Goal: Task Accomplishment & Management: Manage account settings

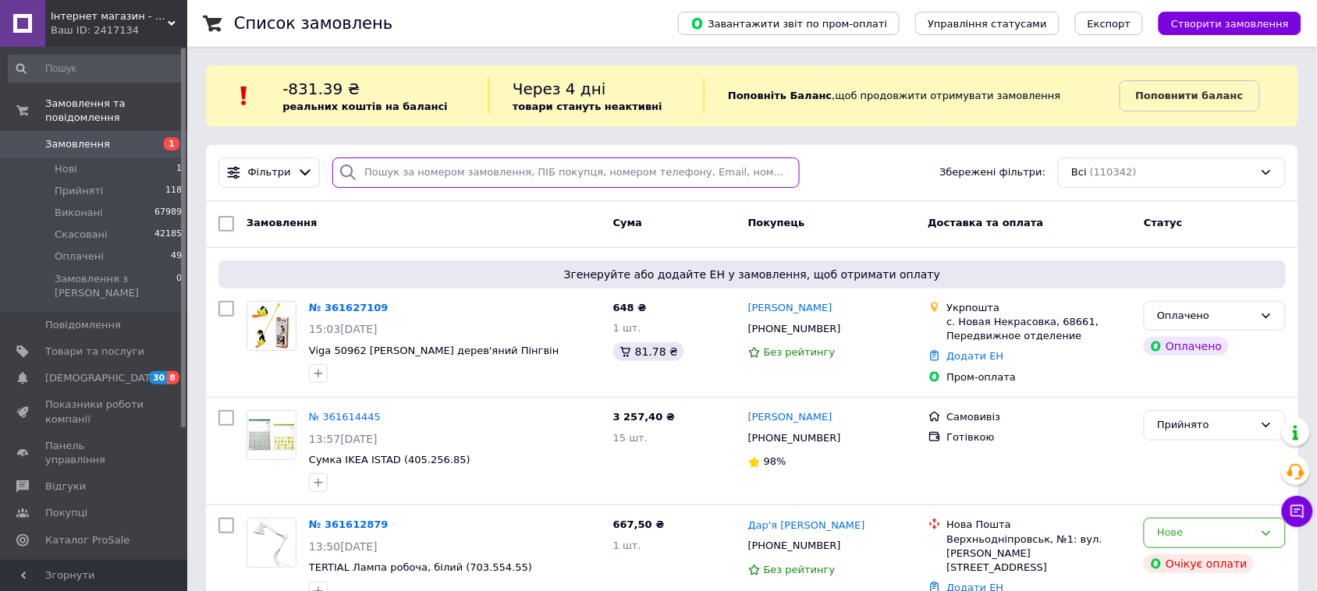
click at [390, 173] on input "search" at bounding box center [565, 173] width 467 height 30
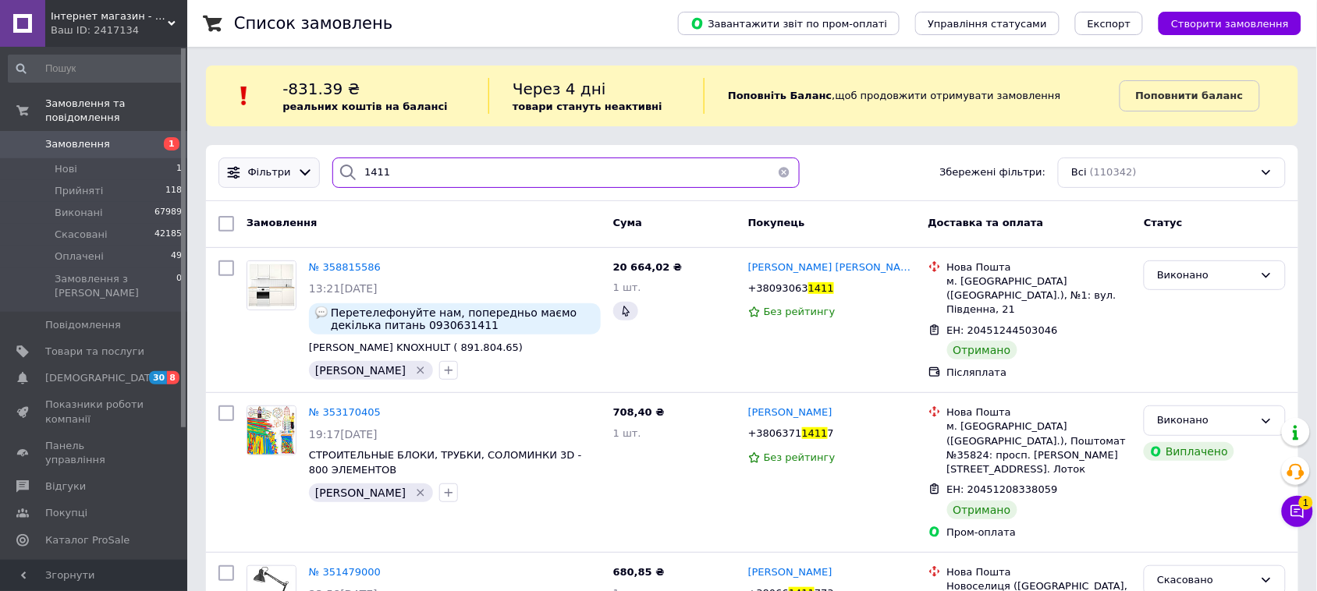
drag, startPoint x: 325, startPoint y: 184, endPoint x: 283, endPoint y: 187, distance: 41.5
click at [298, 190] on div "Фільтри 1411 Збережені фільтри: Всі (110342)" at bounding box center [752, 173] width 1092 height 56
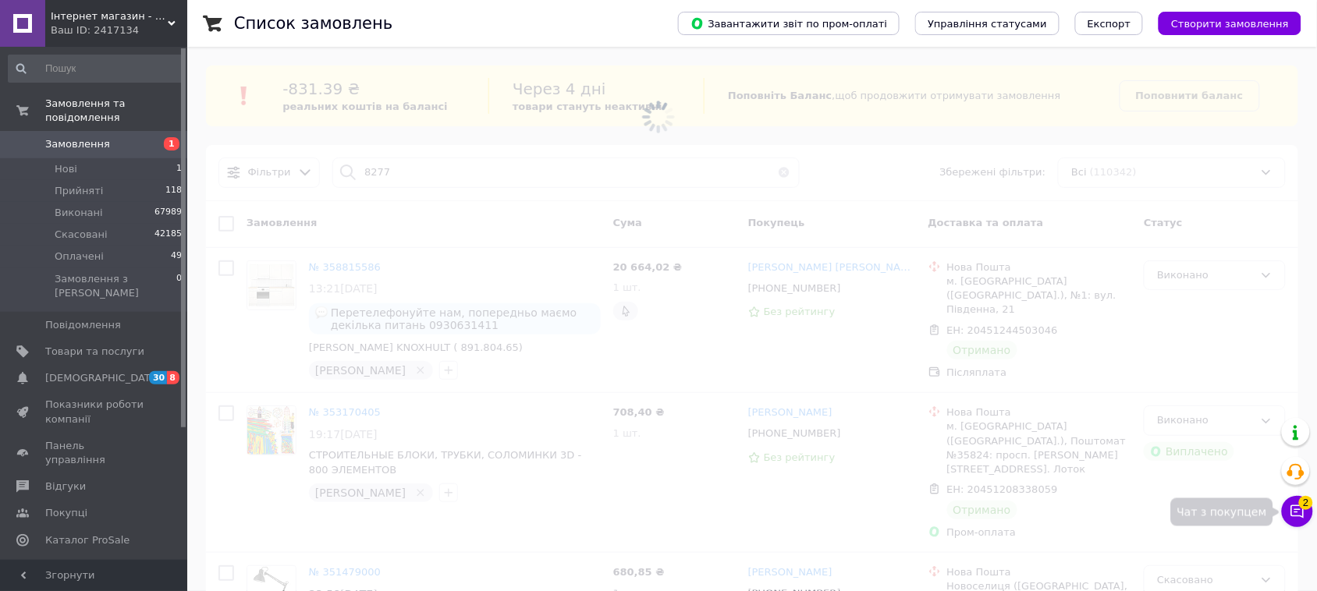
click at [1296, 508] on icon at bounding box center [1297, 512] width 16 height 16
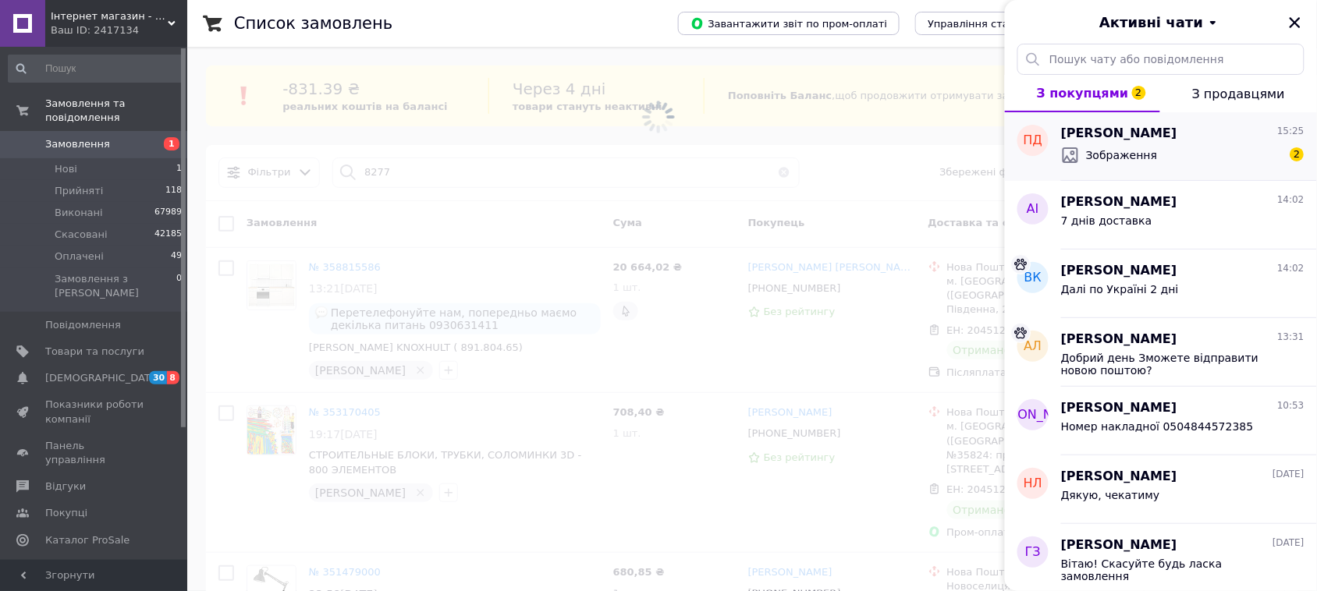
click at [1133, 146] on div "Зображення" at bounding box center [1109, 155] width 97 height 19
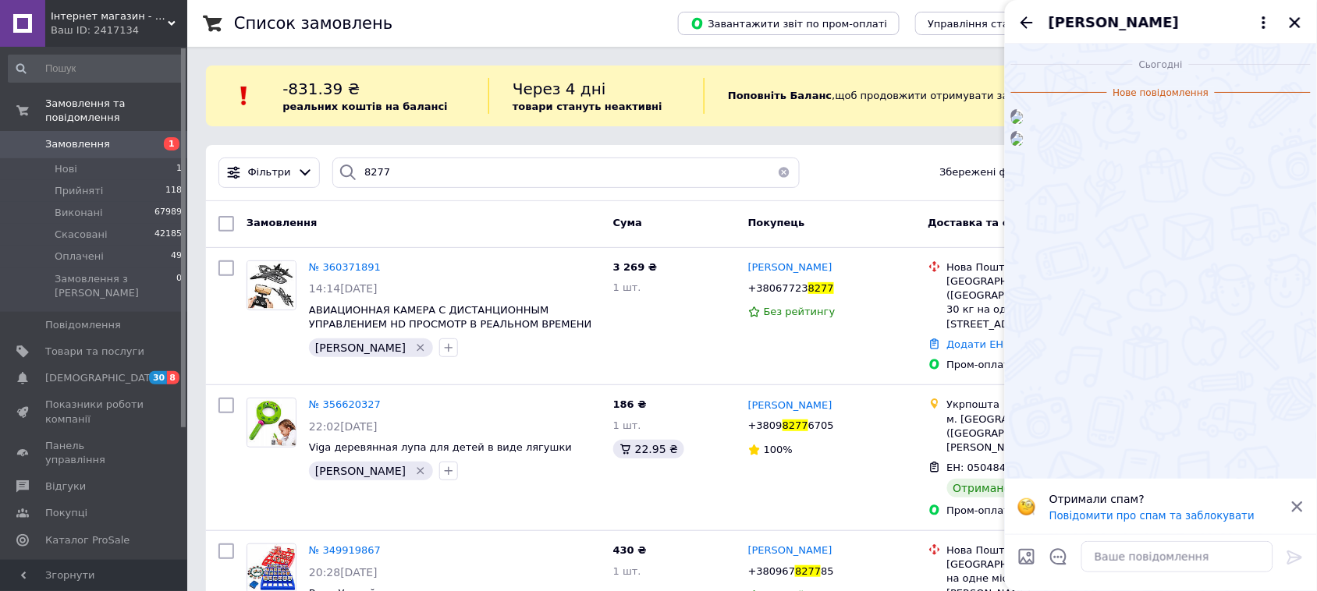
click at [1299, 509] on icon at bounding box center [1297, 507] width 14 height 14
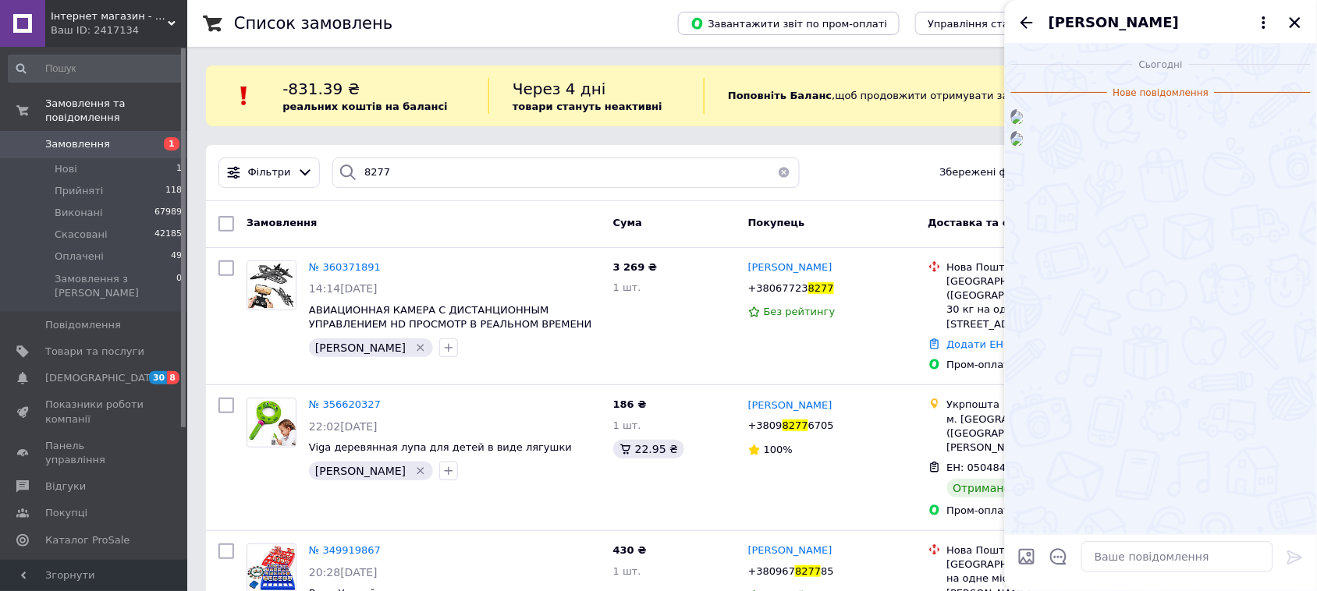
click at [1110, 21] on span "[PERSON_NAME]" at bounding box center [1113, 22] width 130 height 20
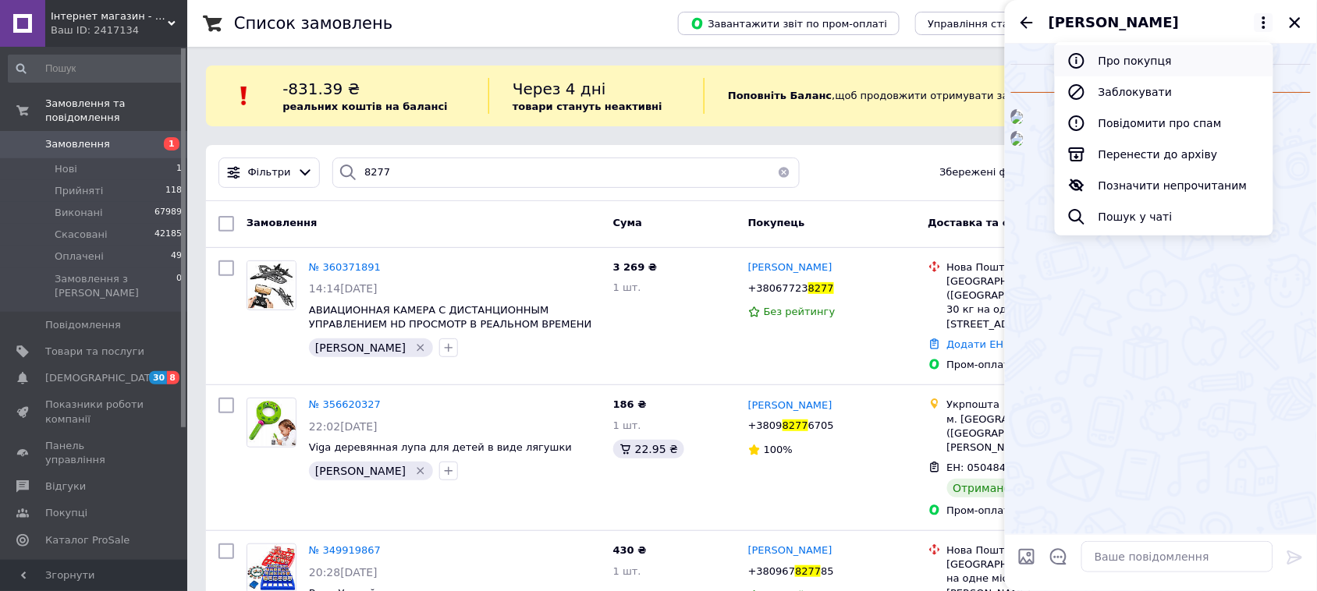
click at [1164, 66] on button "Про покупця" at bounding box center [1164, 60] width 218 height 31
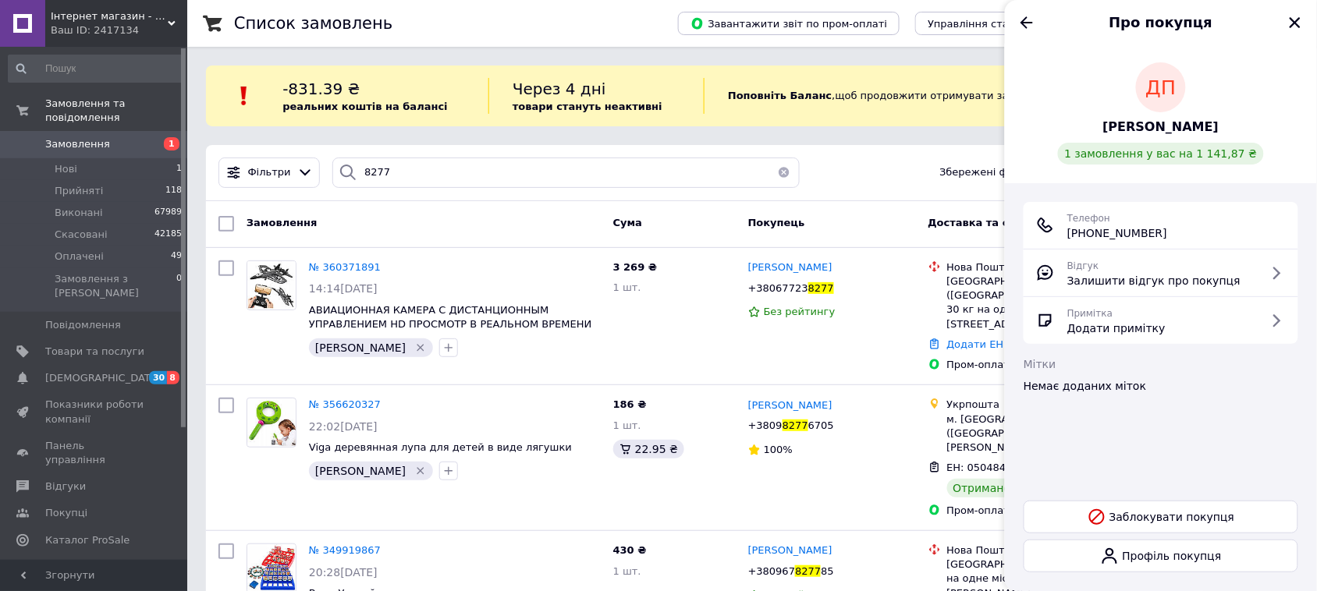
drag, startPoint x: 1112, startPoint y: 232, endPoint x: 1059, endPoint y: 232, distance: 53.1
click at [1059, 232] on div "Телефон [PHONE_NUMBER]" at bounding box center [1161, 225] width 250 height 31
copy div "Телефон [PHONE_NUMBER]"
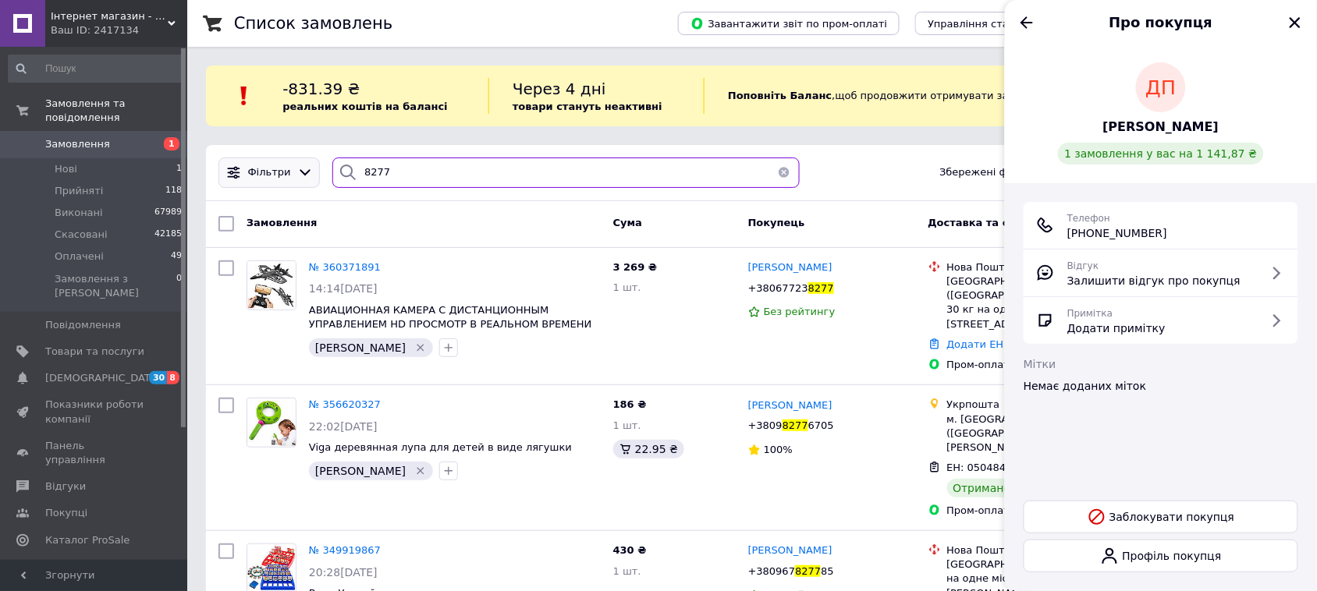
drag, startPoint x: 345, startPoint y: 169, endPoint x: 300, endPoint y: 174, distance: 44.7
click at [300, 174] on div "Фільтри 8277 Збережені фільтри: Всі (110342)" at bounding box center [752, 173] width 1080 height 30
paste input "Телефон [PHONE_NUMBER]"
type input "Телефон [PHONE_NUMBER]"
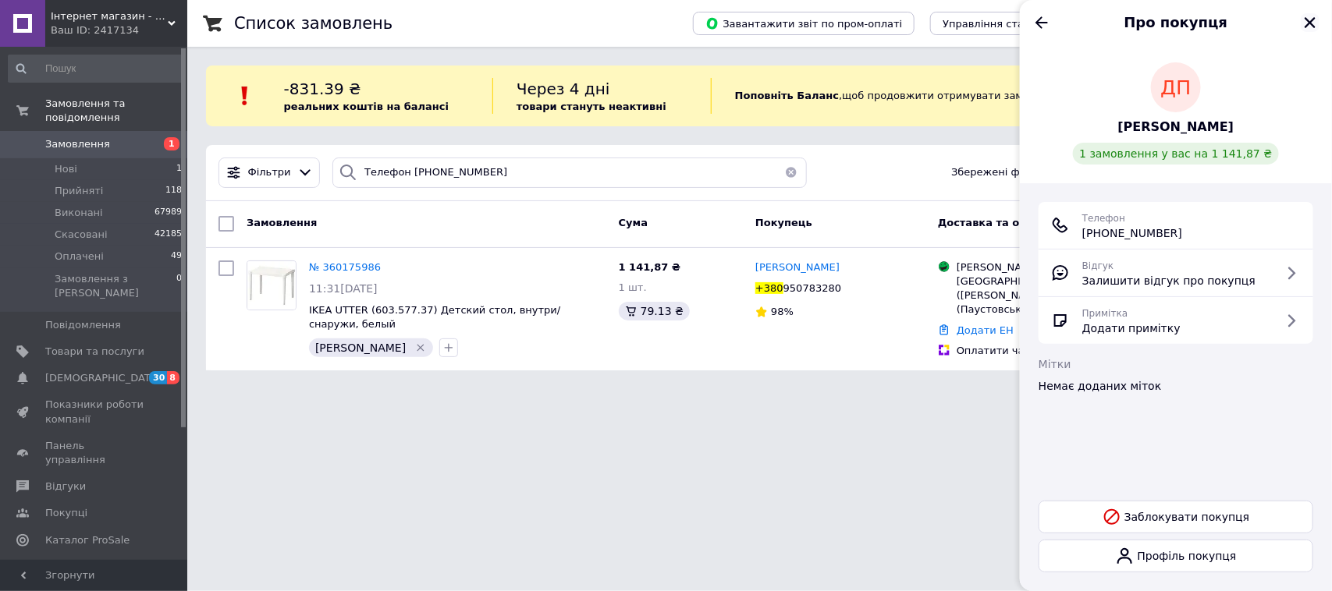
click at [1307, 16] on icon "Закрити" at bounding box center [1310, 23] width 14 height 14
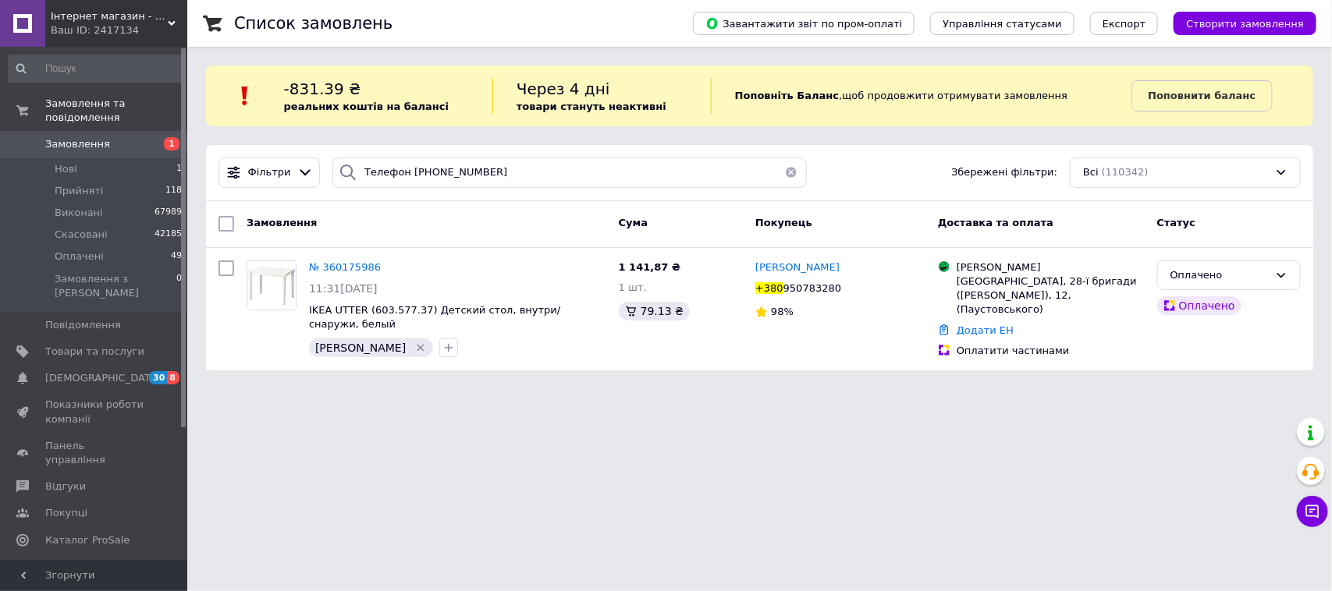
click at [98, 137] on span "Замовлення" at bounding box center [77, 144] width 65 height 14
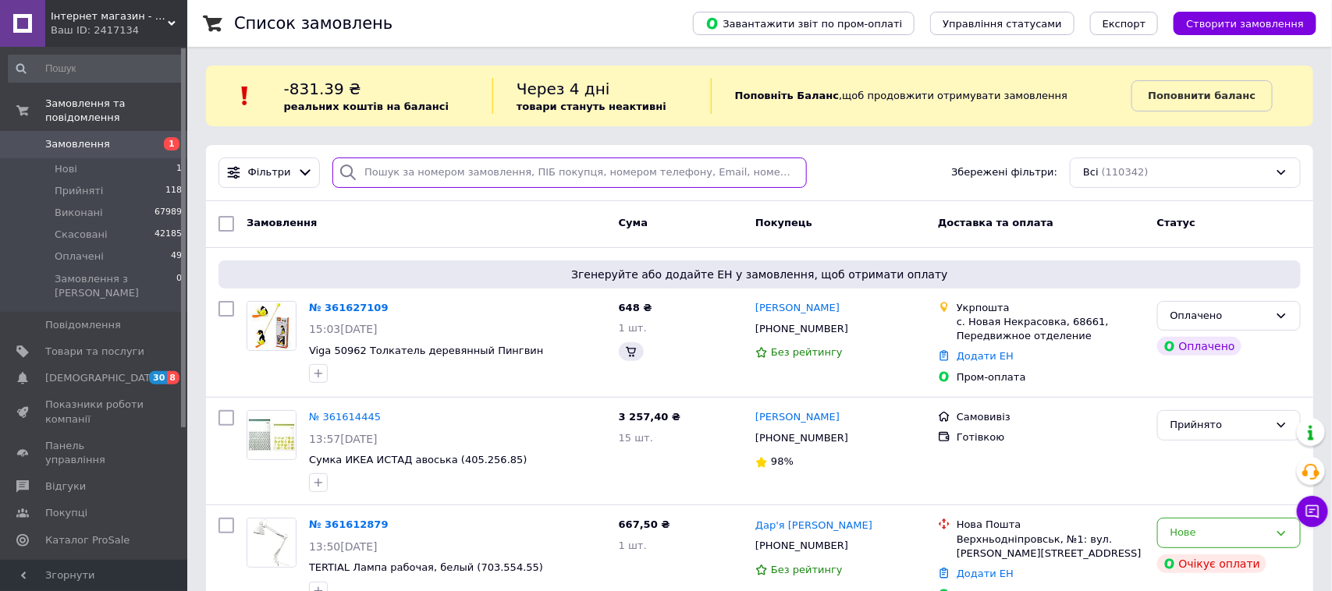
click at [394, 174] on input "search" at bounding box center [569, 173] width 474 height 30
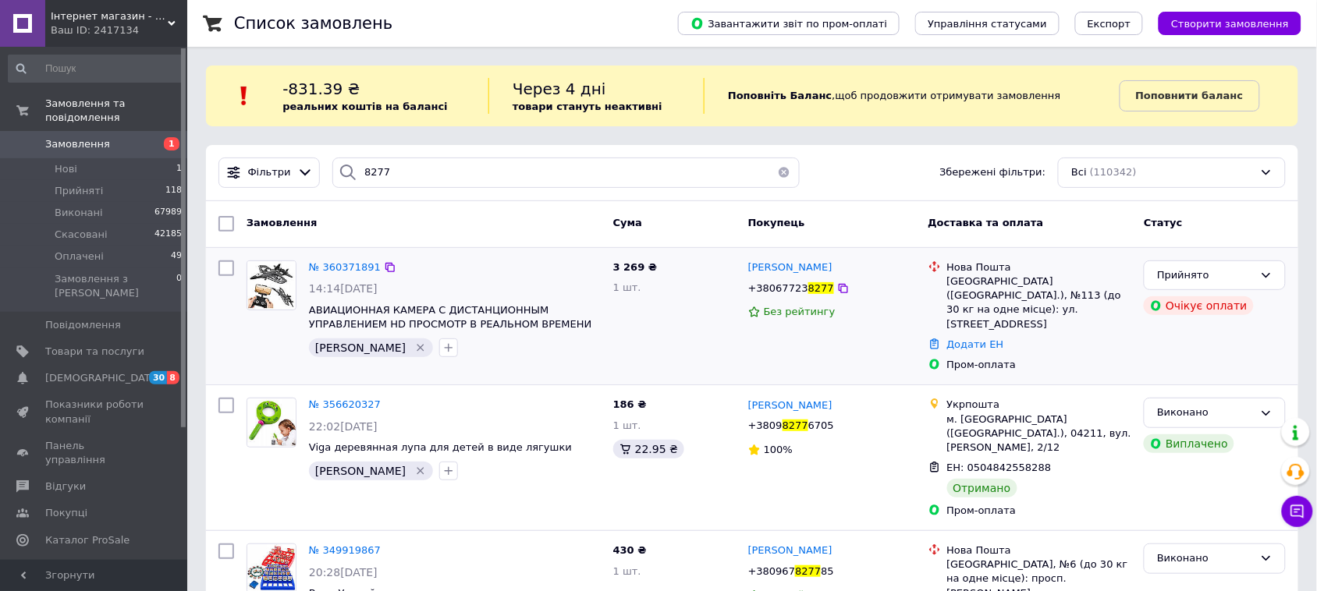
click at [828, 279] on div "[PERSON_NAME] [PHONE_NUMBER] Без рейтингу" at bounding box center [832, 316] width 180 height 125
click at [839, 289] on icon at bounding box center [843, 288] width 9 height 9
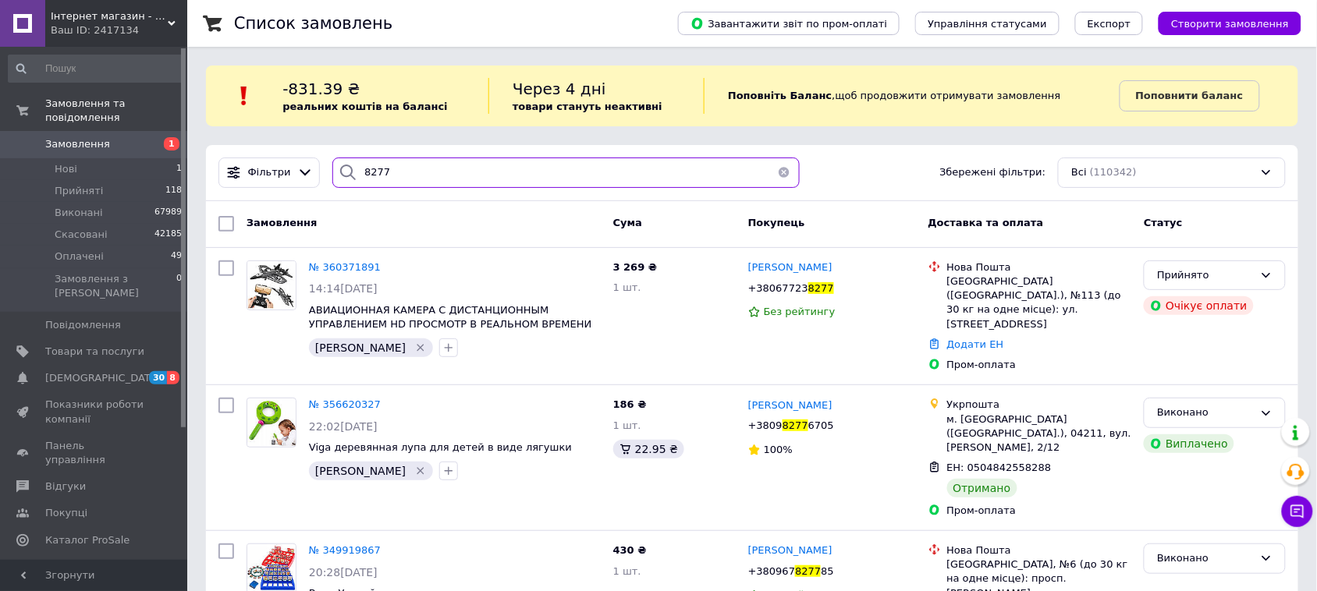
drag, startPoint x: 329, startPoint y: 169, endPoint x: 203, endPoint y: 164, distance: 126.5
click at [239, 169] on div "Фільтри 8277 Збережені фільтри: Всі (110342)" at bounding box center [752, 173] width 1080 height 30
type input "63330"
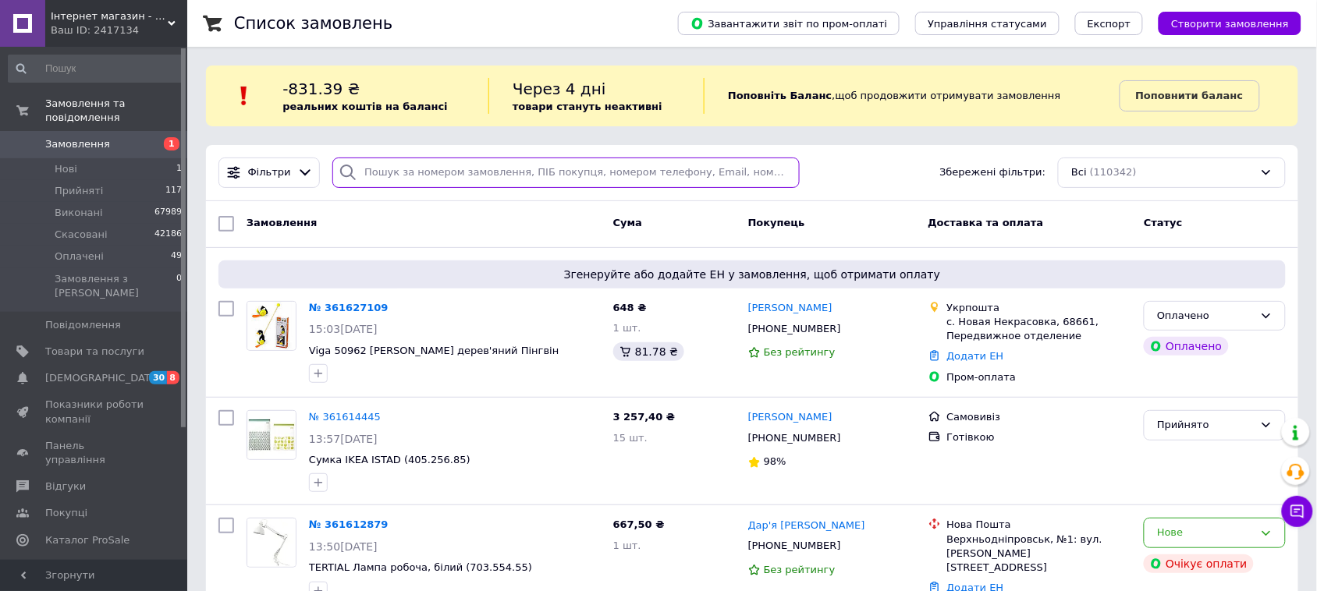
click at [398, 165] on input "search" at bounding box center [565, 173] width 467 height 30
click at [380, 177] on input "search" at bounding box center [565, 173] width 467 height 30
type input "6722"
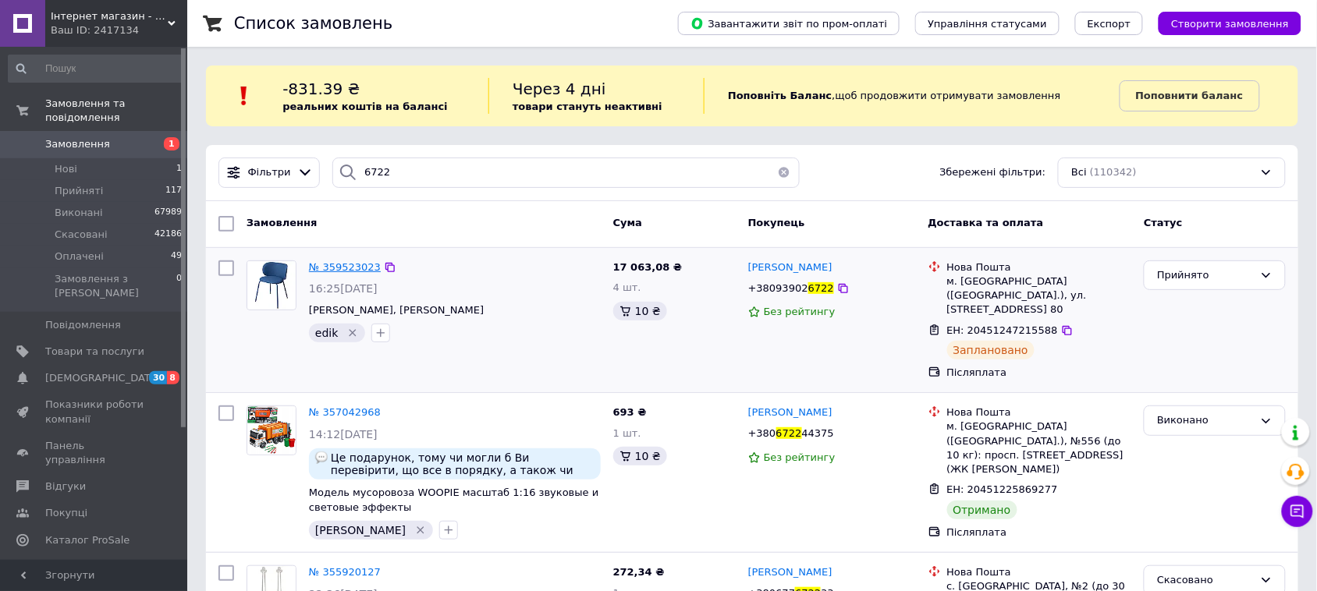
click at [345, 266] on span "№ 359523023" at bounding box center [345, 267] width 72 height 12
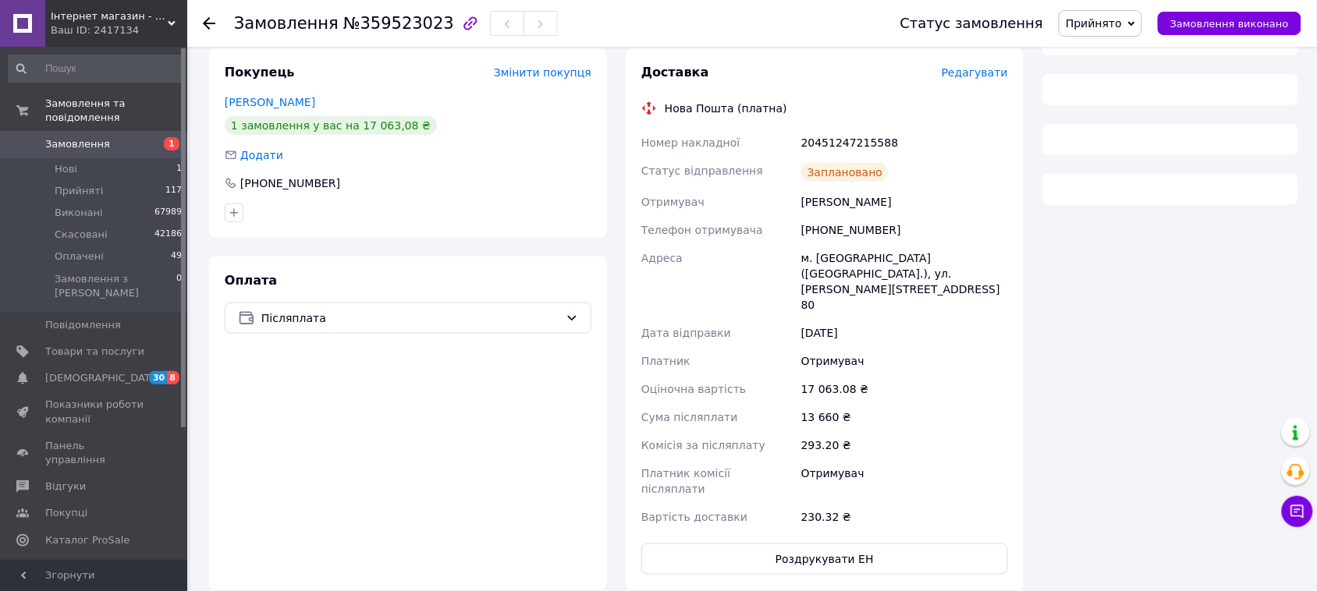
scroll to position [255, 0]
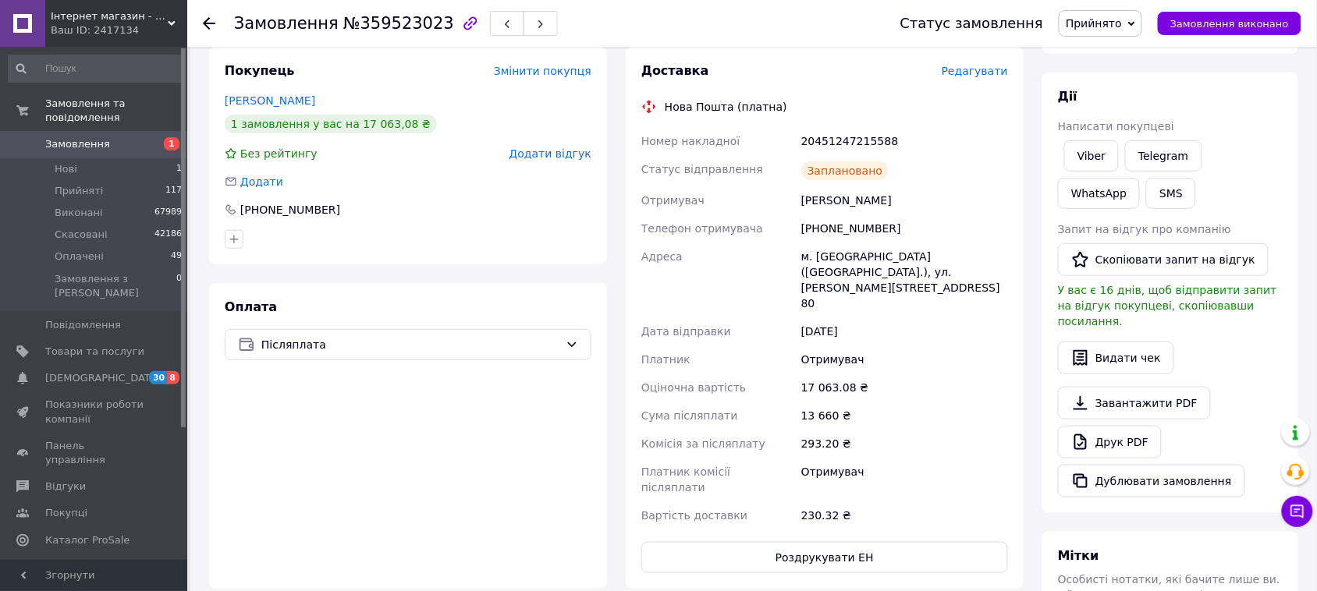
click at [35, 572] on span "Згорнути" at bounding box center [93, 575] width 187 height 31
